Goal: Task Accomplishment & Management: Manage account settings

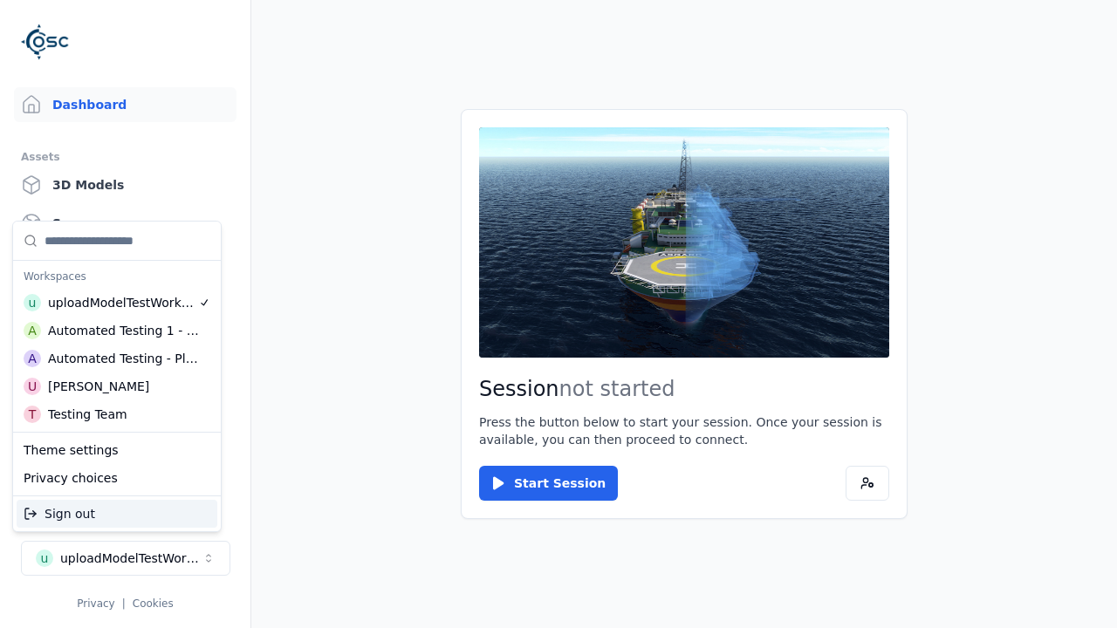
click at [117, 359] on div "Automated Testing - Playwright" at bounding box center [123, 358] width 151 height 17
click at [558, 314] on html "Support Dashboard Assets 3D Models Scenes Datasets Recordings Support Documenta…" at bounding box center [558, 314] width 1117 height 628
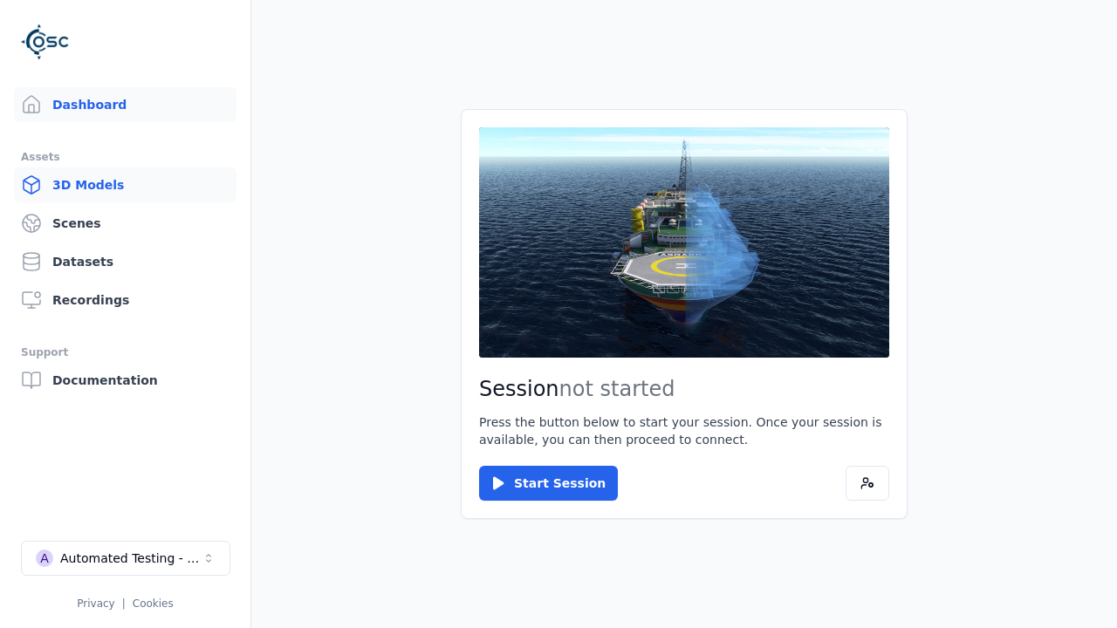
click at [125, 185] on link "3D Models" at bounding box center [125, 185] width 223 height 35
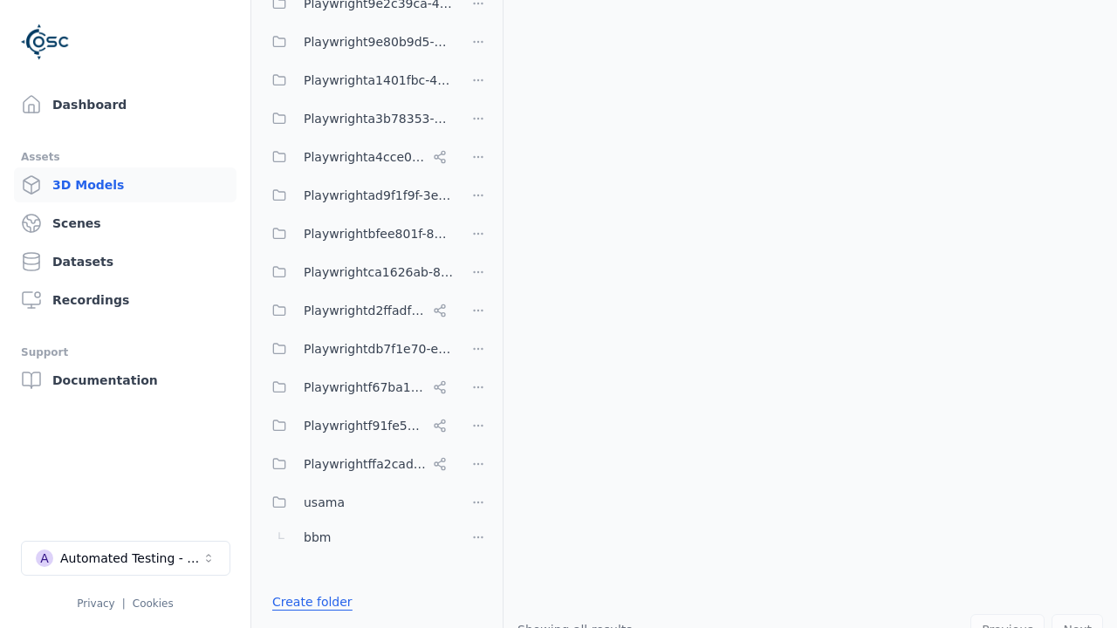
click at [307, 602] on link "Create folder" at bounding box center [312, 601] width 80 height 17
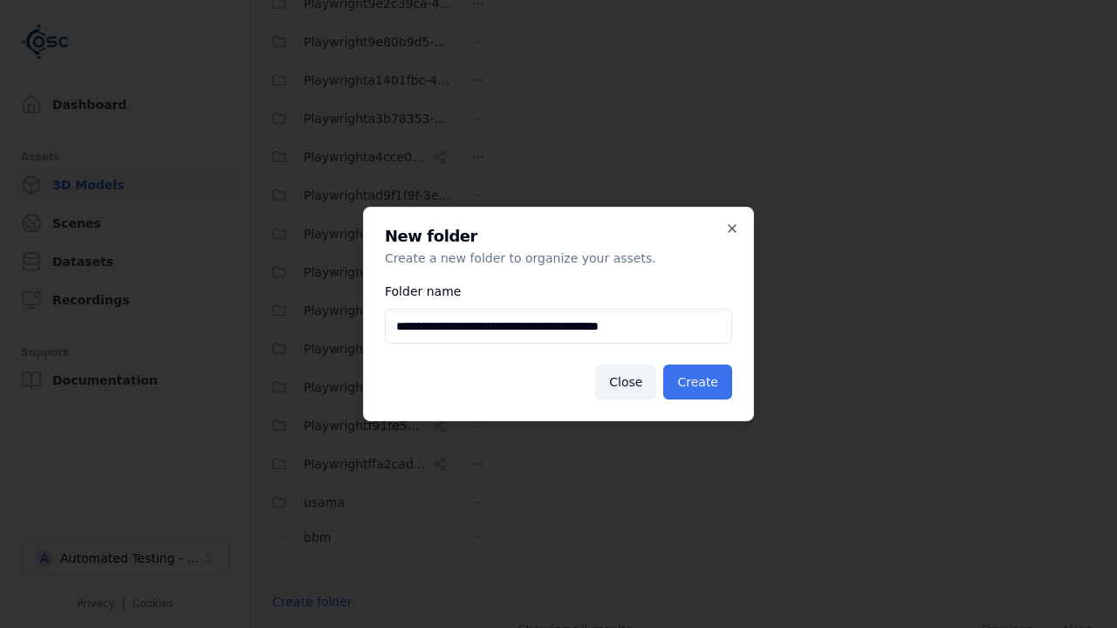
type input "**********"
click at [700, 382] on button "Create" at bounding box center [697, 382] width 69 height 35
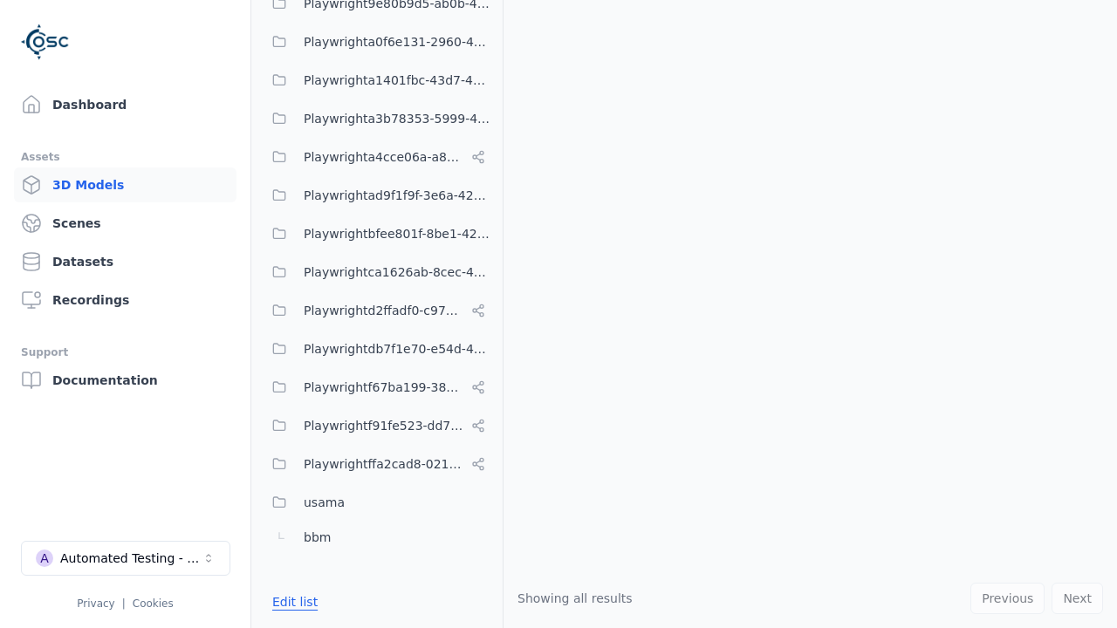
click at [291, 602] on button "Edit list" at bounding box center [295, 601] width 66 height 31
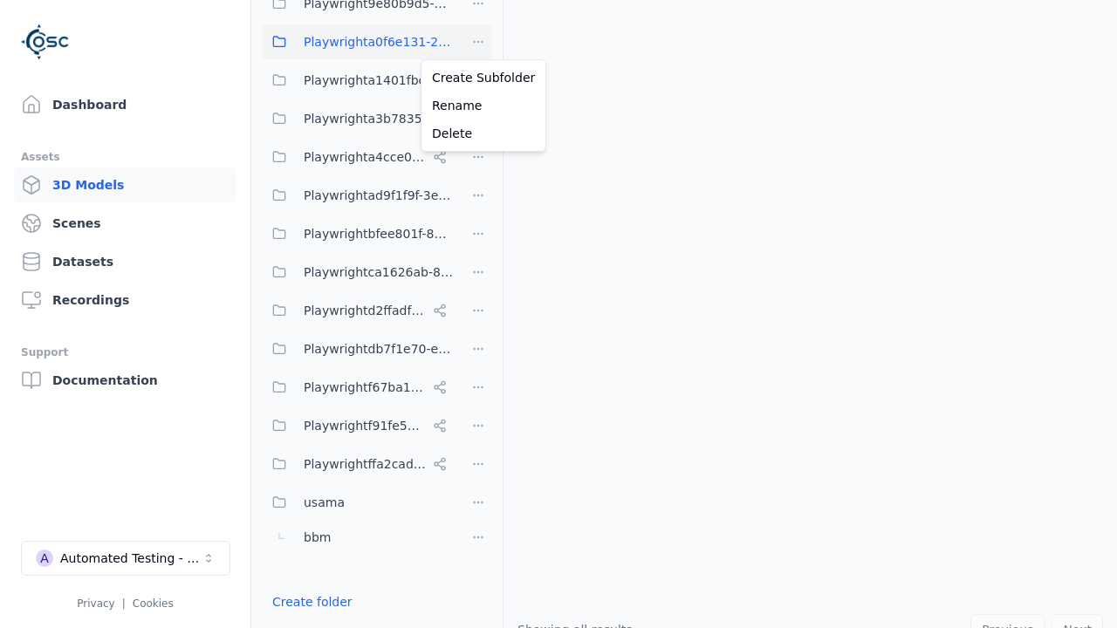
click at [478, 42] on html "Support Dashboard Assets 3D Models Scenes Datasets Recordings Support Documenta…" at bounding box center [558, 314] width 1117 height 628
click at [477, 106] on div "Rename" at bounding box center [483, 106] width 117 height 28
